Goal: Transaction & Acquisition: Subscribe to service/newsletter

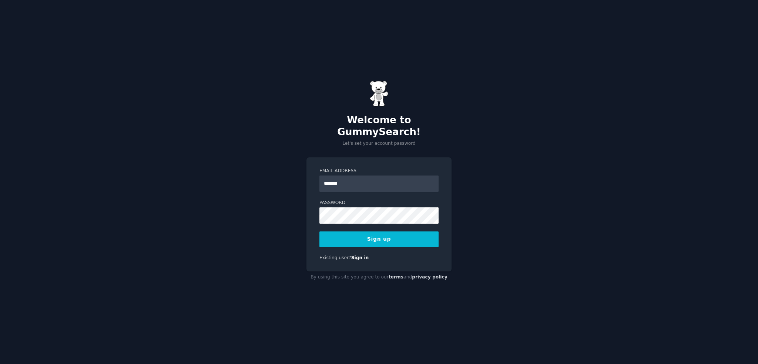
type input "**********"
click at [320, 231] on button "Sign up" at bounding box center [379, 239] width 119 height 16
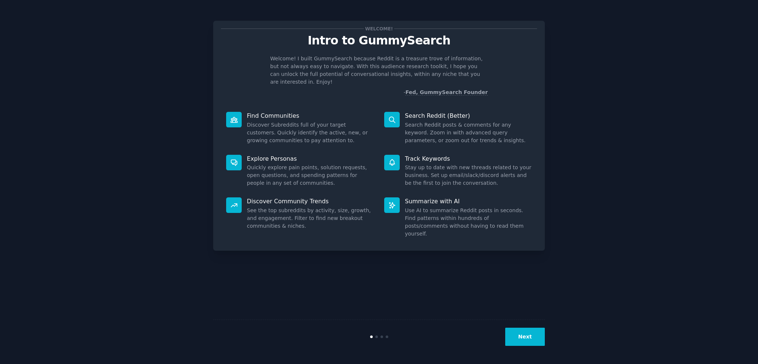
click at [536, 357] on div "Welcome! Intro to GummySearch Welcome! I built GummySearch because Reddit is a …" at bounding box center [379, 182] width 758 height 364
click at [536, 343] on button "Next" at bounding box center [525, 337] width 40 height 18
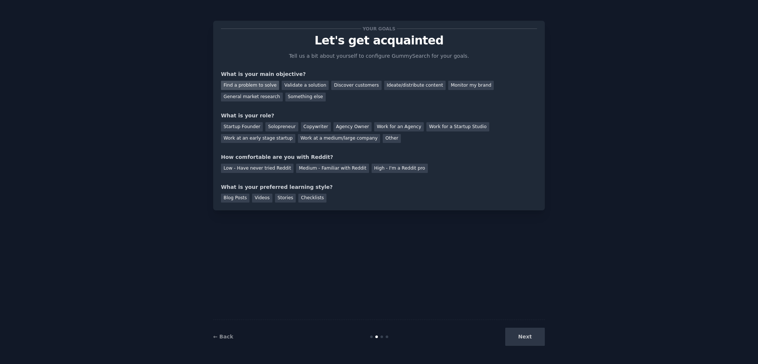
click at [269, 87] on div "Find a problem to solve" at bounding box center [250, 85] width 58 height 9
click at [524, 340] on div "Next" at bounding box center [489, 337] width 111 height 18
click at [252, 130] on div "Startup Founder" at bounding box center [242, 126] width 42 height 9
click at [275, 123] on div "Solopreneur" at bounding box center [281, 126] width 33 height 9
click at [259, 168] on div "Low - Have never tried Reddit" at bounding box center [257, 168] width 73 height 9
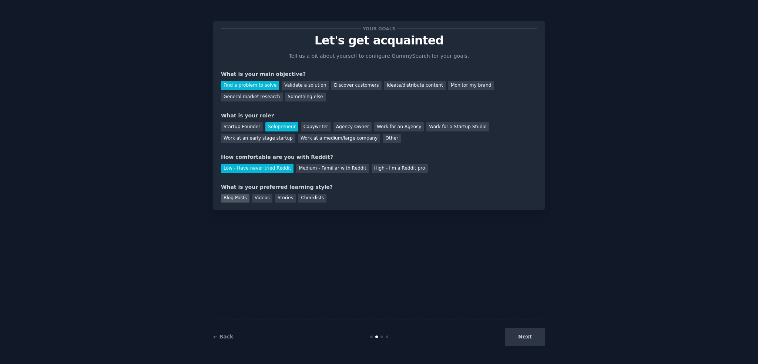
click at [237, 198] on div "Blog Posts" at bounding box center [235, 198] width 29 height 9
click at [529, 344] on button "Next" at bounding box center [525, 337] width 40 height 18
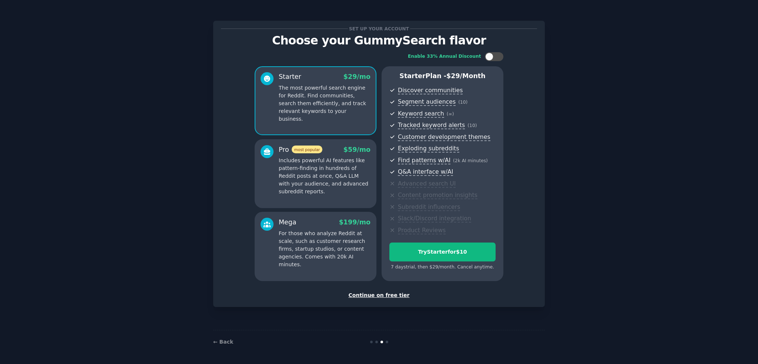
click at [391, 295] on div "Continue on free tier" at bounding box center [379, 295] width 316 height 8
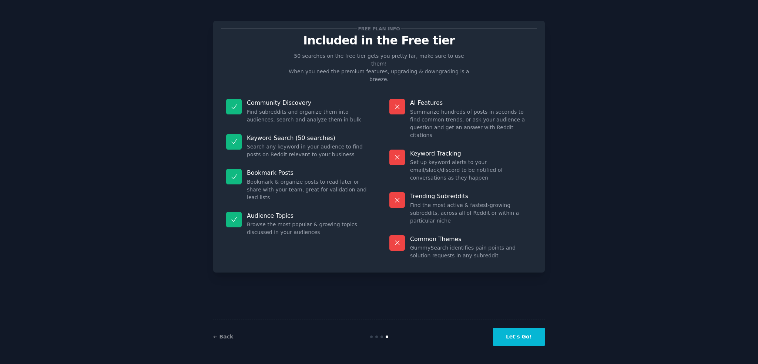
click at [513, 340] on button "Let's Go!" at bounding box center [519, 337] width 52 height 18
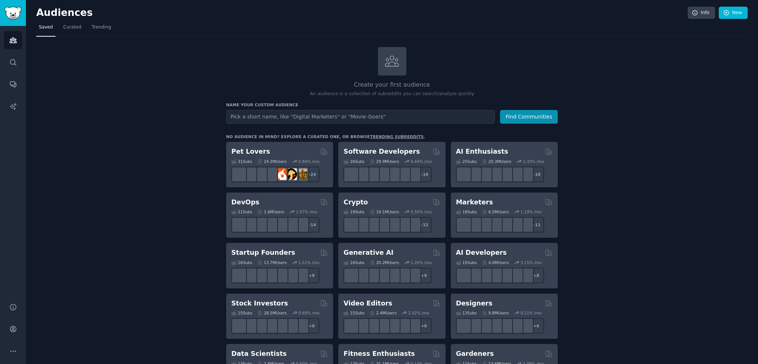
scroll to position [49, 0]
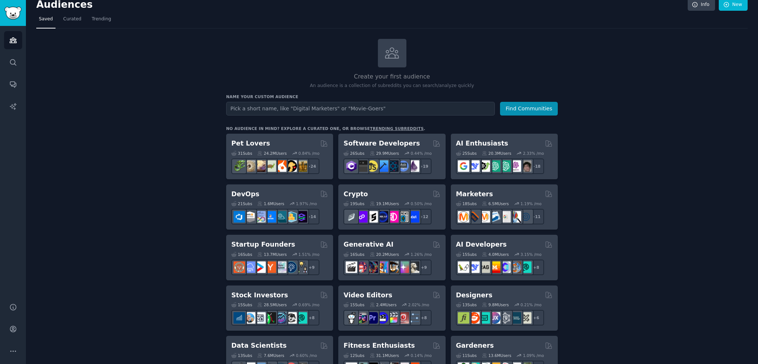
scroll to position [0, 0]
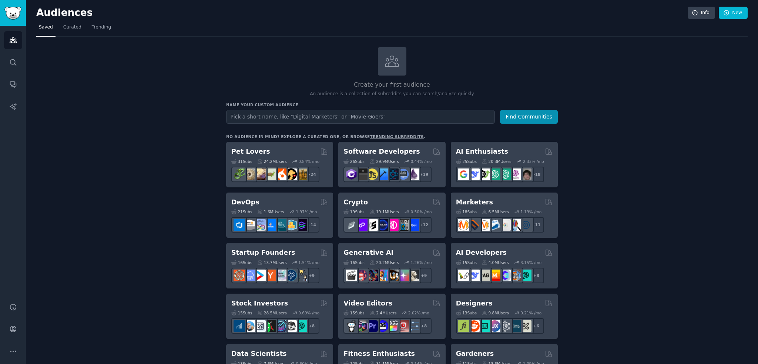
drag, startPoint x: 131, startPoint y: 171, endPoint x: 95, endPoint y: 40, distance: 135.9
click at [92, 26] on span "Trending" at bounding box center [101, 27] width 19 height 7
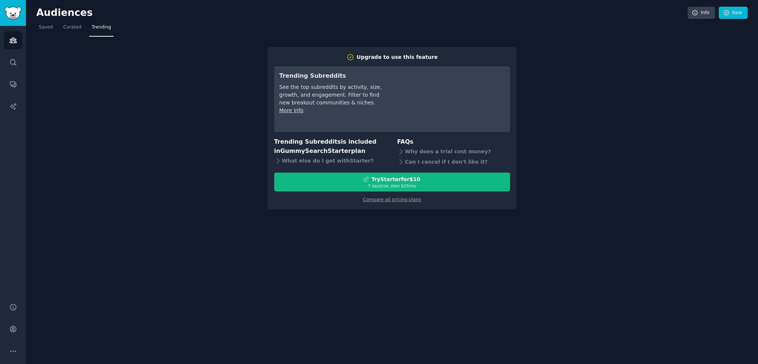
click at [54, 27] on nav "Saved Curated Trending" at bounding box center [392, 28] width 712 height 15
click at [63, 27] on span "Curated" at bounding box center [72, 27] width 18 height 7
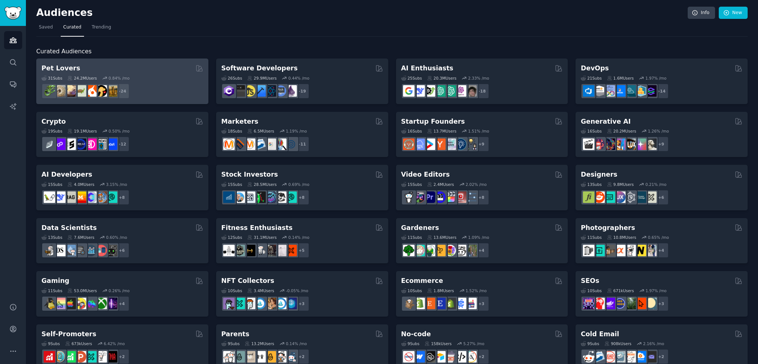
click at [90, 73] on div "31 Sub s 24.2M Users 0.84 % /mo + 24" at bounding box center [122, 86] width 162 height 26
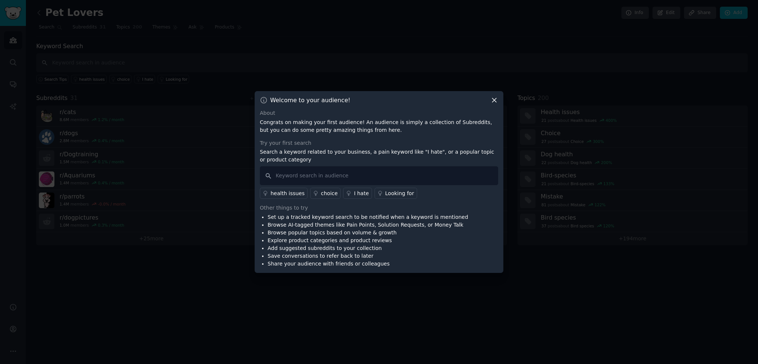
click at [354, 194] on div "I hate" at bounding box center [361, 194] width 15 height 8
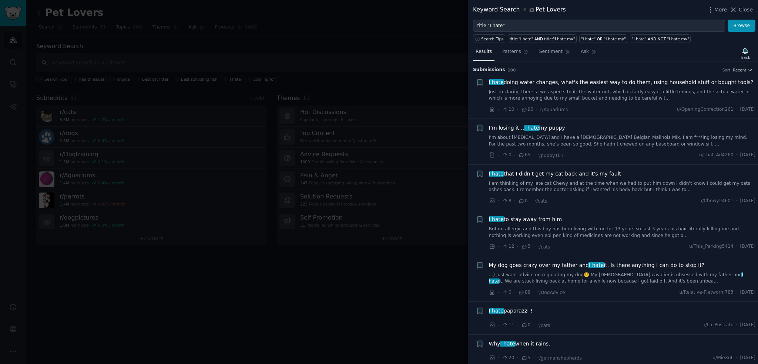
click at [69, 277] on div at bounding box center [379, 182] width 758 height 364
click at [123, 36] on div at bounding box center [379, 182] width 758 height 364
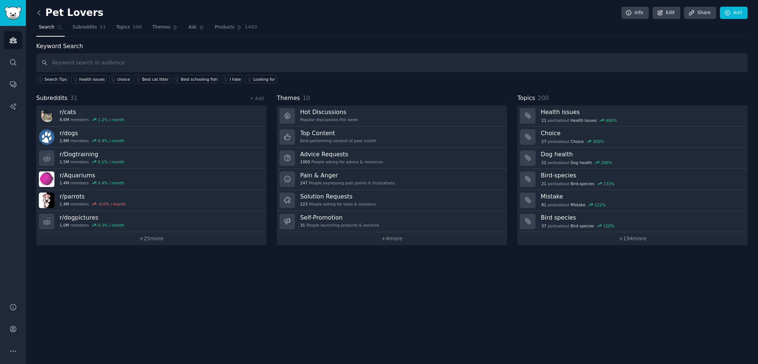
click at [38, 14] on icon at bounding box center [39, 13] width 8 height 8
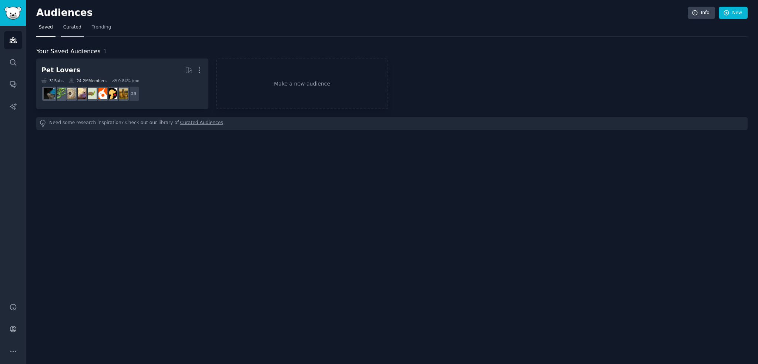
click at [62, 32] on link "Curated" at bounding box center [72, 28] width 23 height 15
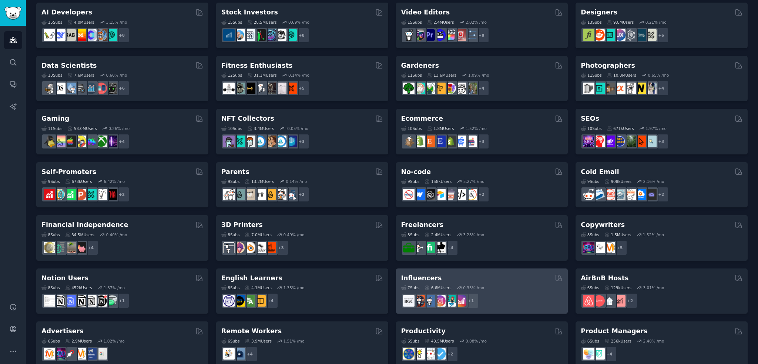
scroll to position [228, 0]
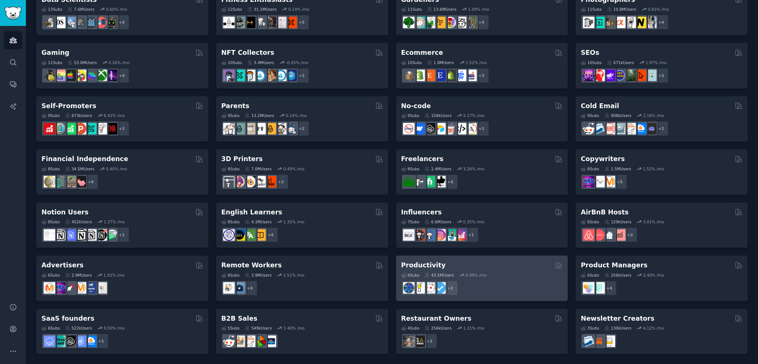
click at [493, 279] on div "6 Sub s 43.5M Users 0.08 % /mo + 2" at bounding box center [482, 283] width 162 height 26
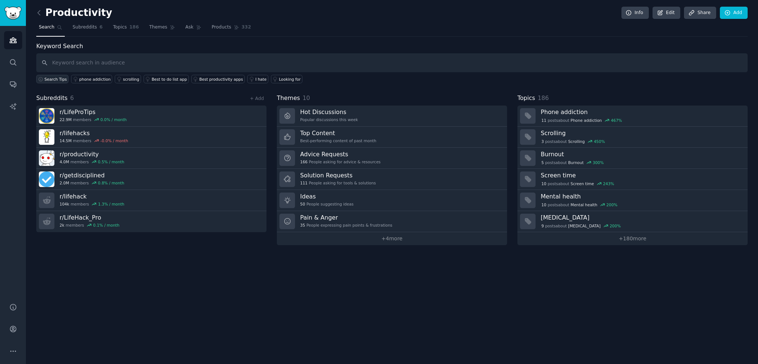
click at [46, 81] on button "Search Tips" at bounding box center [52, 79] width 32 height 9
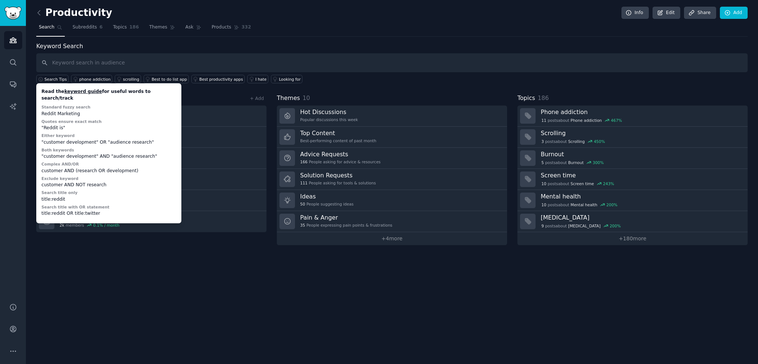
drag, startPoint x: 162, startPoint y: 253, endPoint x: 156, endPoint y: 271, distance: 19.6
click at [156, 270] on div "Productivity Info Edit Share Add Search Subreddits 6 Topics 186 Themes Ask Prod…" at bounding box center [392, 182] width 732 height 364
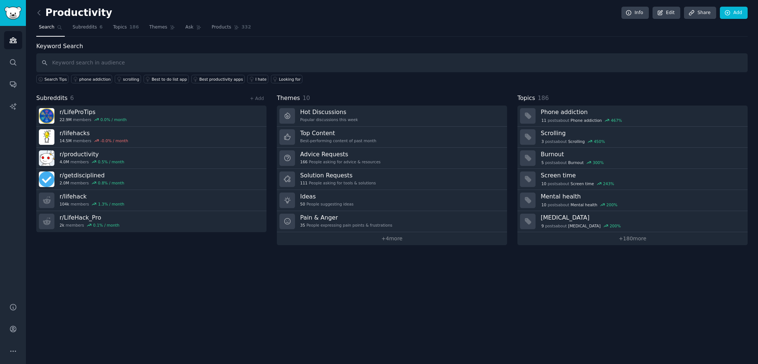
drag, startPoint x: 422, startPoint y: 327, endPoint x: 433, endPoint y: 332, distance: 12.1
click at [440, 332] on div "Productivity Info Edit Share Add Search Subreddits 6 Topics 186 Themes Ask Prod…" at bounding box center [392, 182] width 732 height 364
click at [249, 77] on icon at bounding box center [251, 79] width 5 height 5
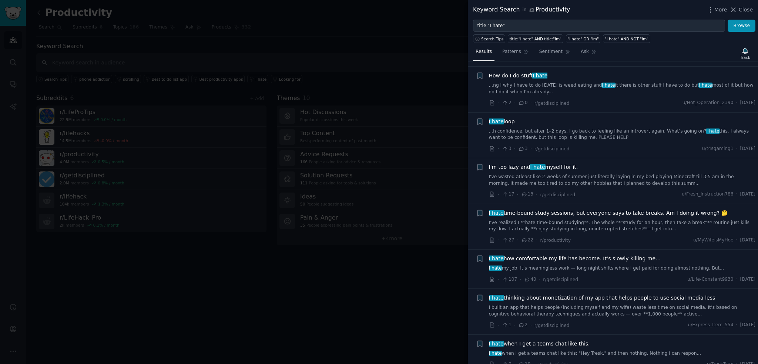
scroll to position [247, 0]
